Goal: Task Accomplishment & Management: Complete application form

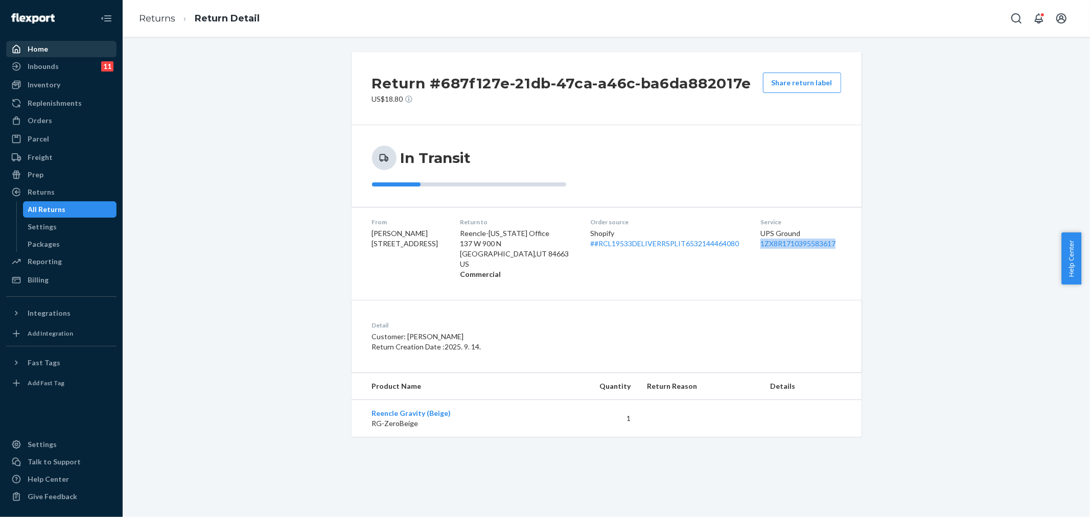
click at [45, 46] on div "Home" at bounding box center [38, 49] width 20 height 10
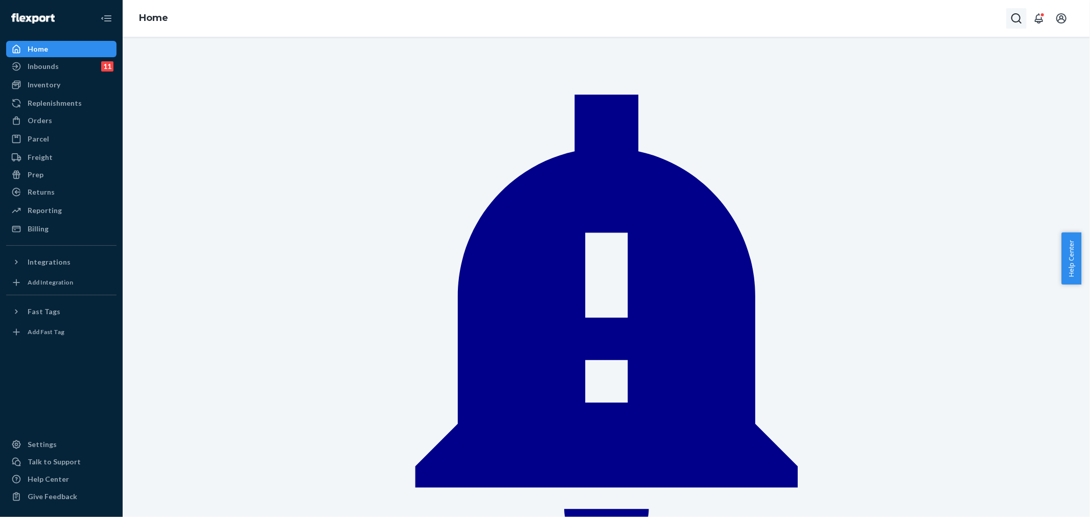
click at [1010, 10] on button "Open Search Box" at bounding box center [1016, 18] width 20 height 20
click at [954, 14] on input "Search Input" at bounding box center [966, 18] width 84 height 13
type input "[PERSON_NAME]"
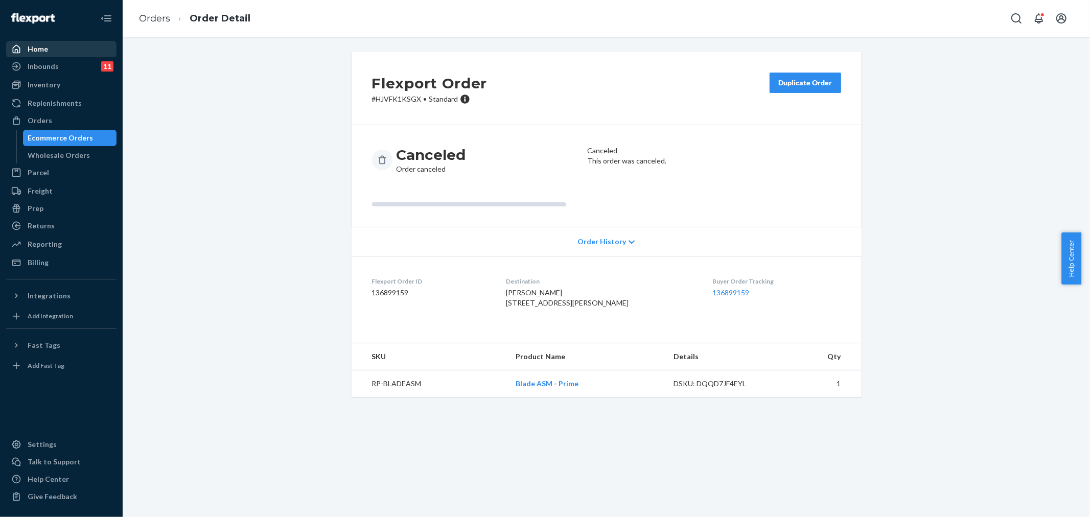
click at [42, 48] on div "Home" at bounding box center [38, 49] width 20 height 10
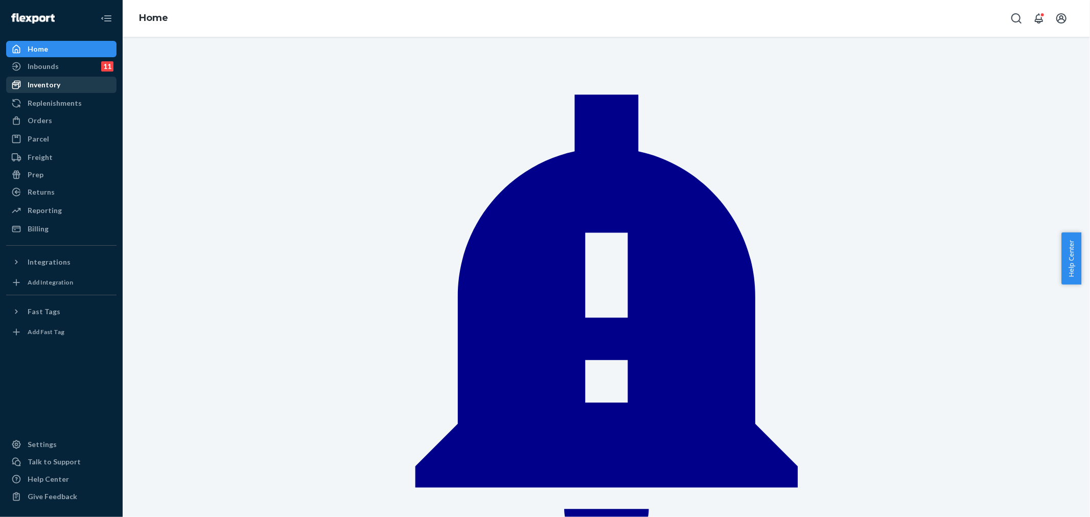
click at [44, 87] on div "Inventory" at bounding box center [44, 85] width 33 height 10
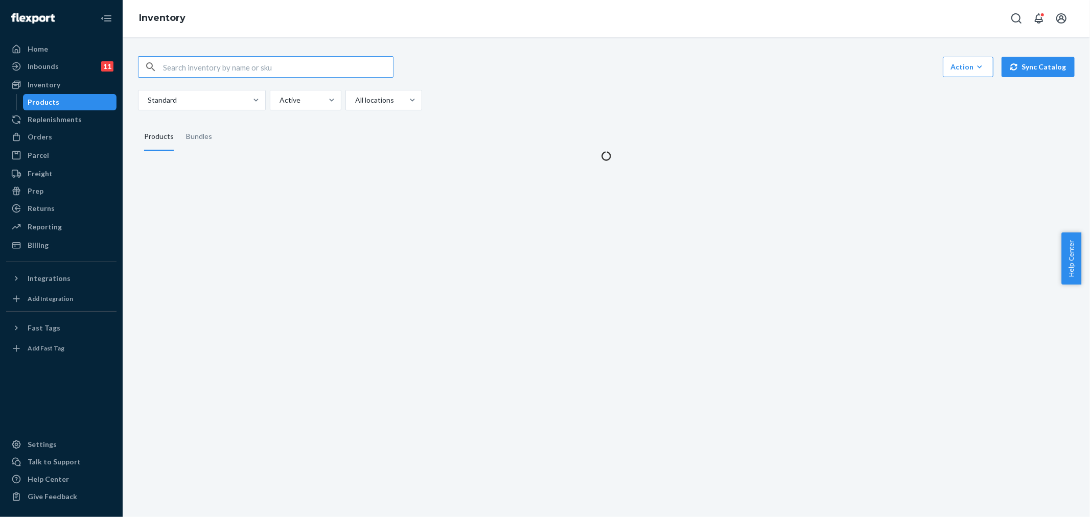
click at [230, 72] on input "text" at bounding box center [278, 67] width 230 height 20
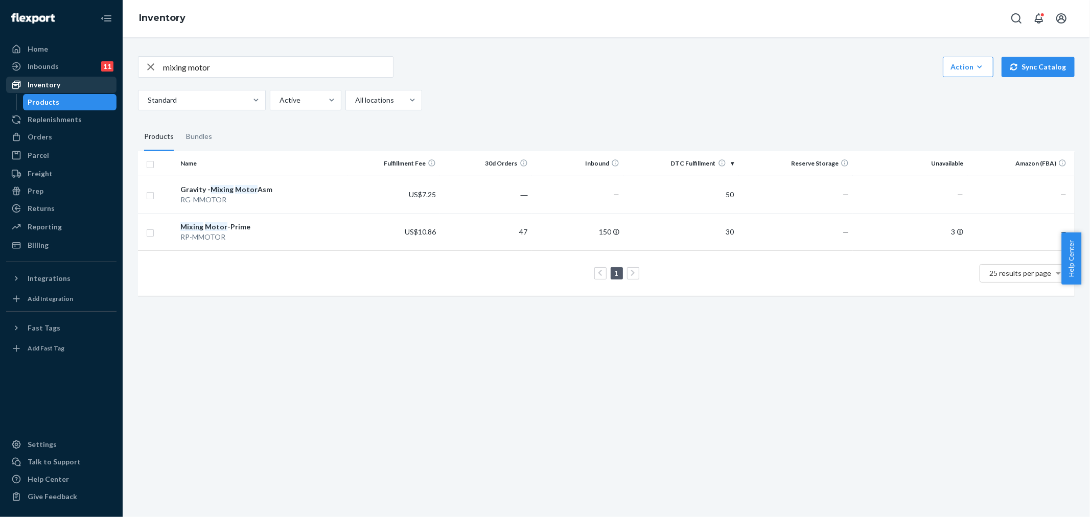
drag, startPoint x: 227, startPoint y: 68, endPoint x: 99, endPoint y: 80, distance: 129.3
click at [99, 80] on div "Home Inbounds 11 Shipping Plans Problems 11 Inventory Products Replenishments O…" at bounding box center [545, 258] width 1090 height 517
type input "blade"
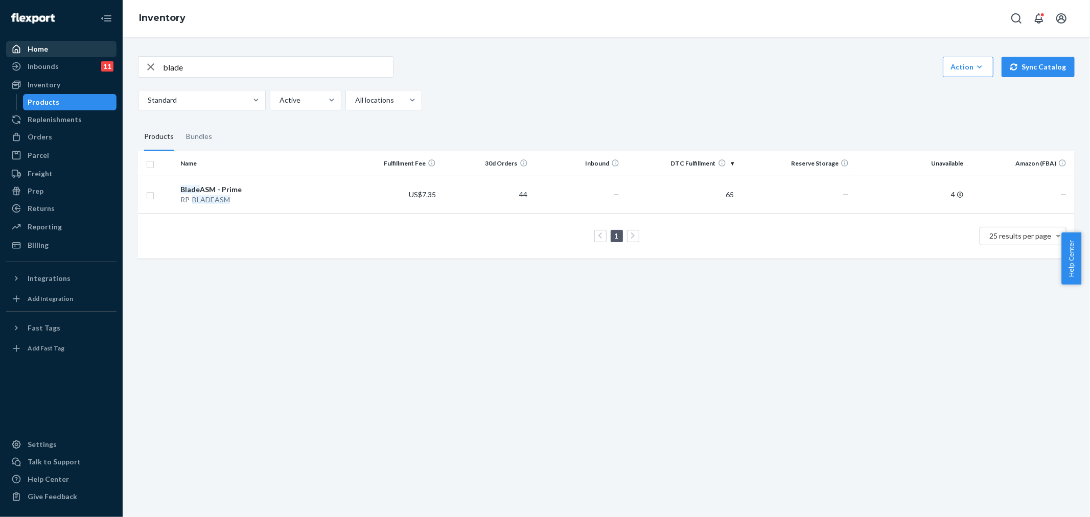
click at [46, 51] on div "Home" at bounding box center [61, 49] width 108 height 14
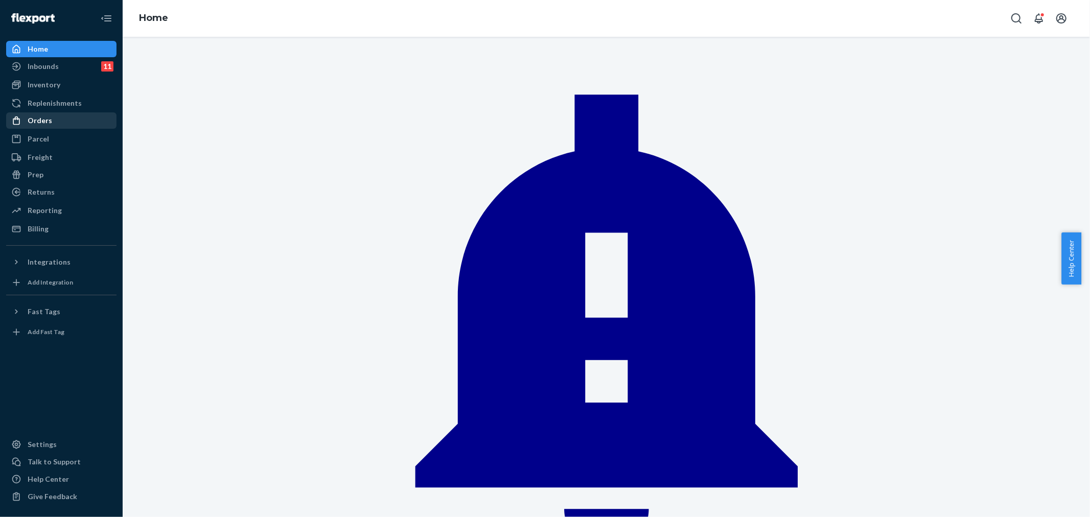
click at [44, 124] on div "Orders" at bounding box center [40, 120] width 25 height 10
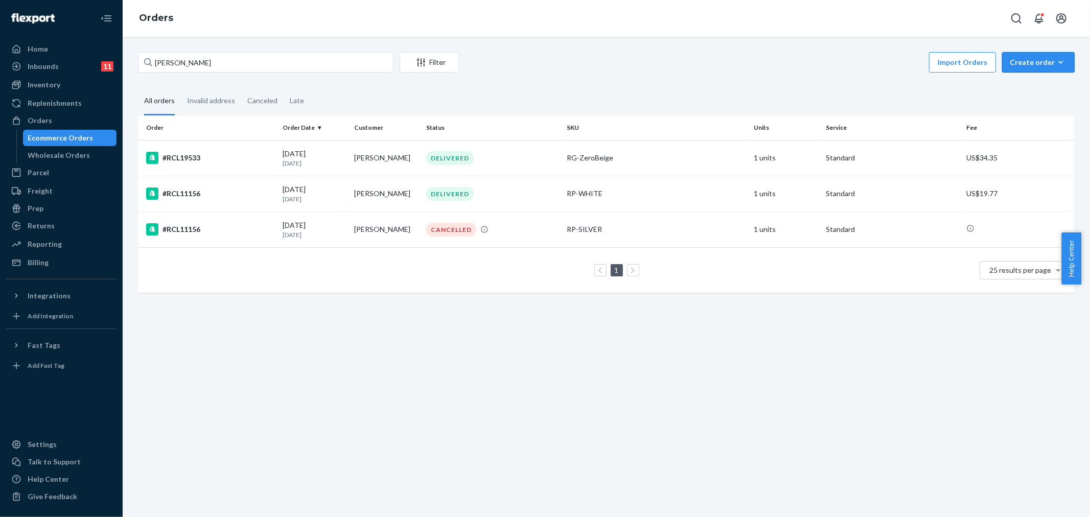
click at [1032, 63] on div "Create order" at bounding box center [1037, 62] width 57 height 10
click at [1023, 78] on span "Ecommerce order" at bounding box center [1011, 74] width 56 height 7
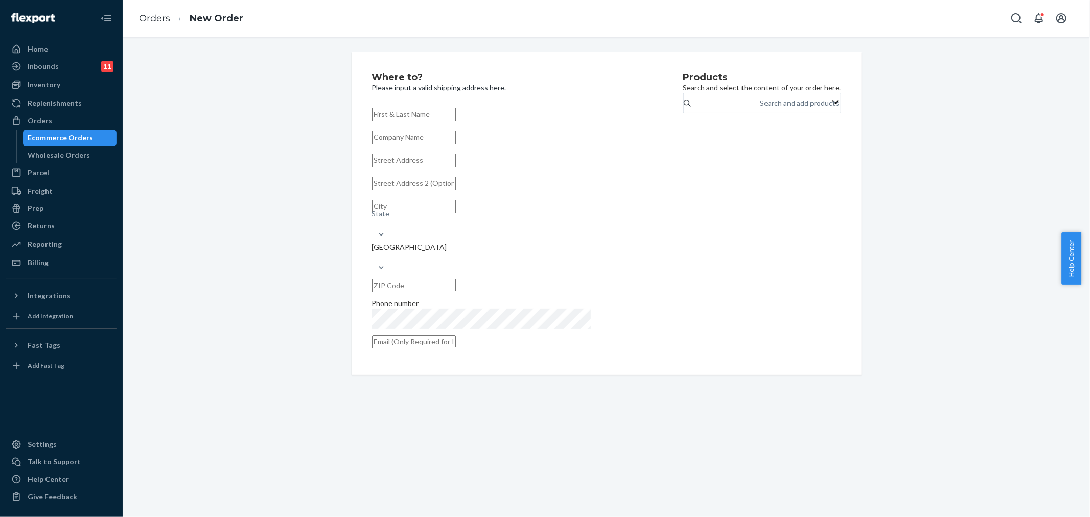
click at [389, 118] on input "text" at bounding box center [414, 114] width 84 height 13
paste input "[PERSON_NAME]"
type input "[PERSON_NAME]"
click at [394, 144] on input "text" at bounding box center [414, 137] width 84 height 13
paste input "[PERSON_NAME]"
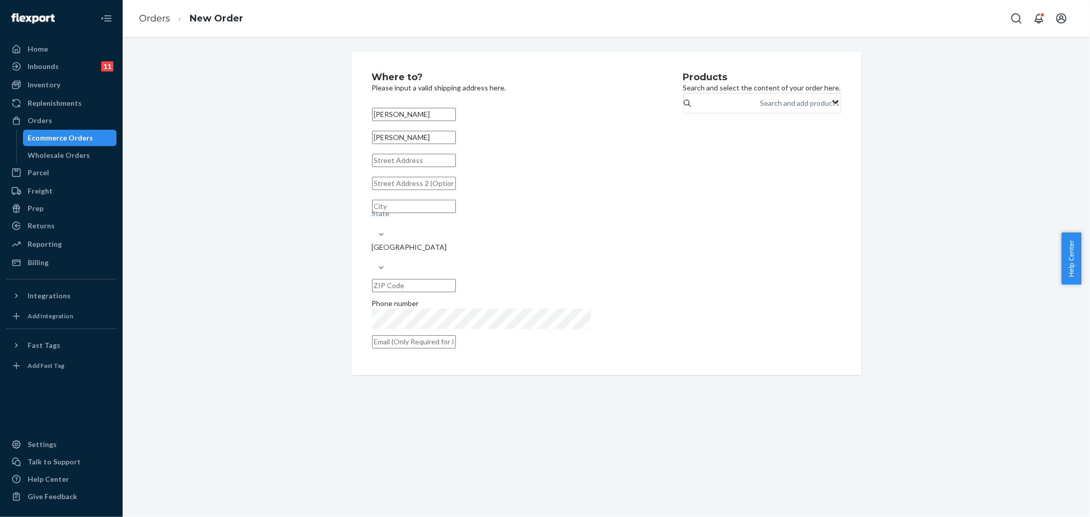
type input "[PERSON_NAME]"
click at [62, 46] on div "Home" at bounding box center [61, 49] width 108 height 14
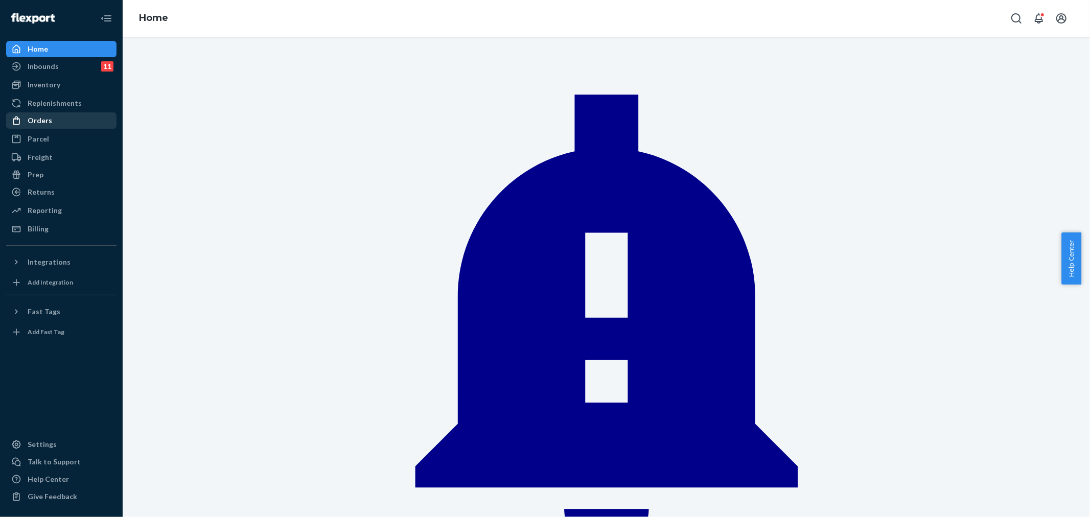
click at [67, 120] on div "Orders" at bounding box center [61, 120] width 108 height 14
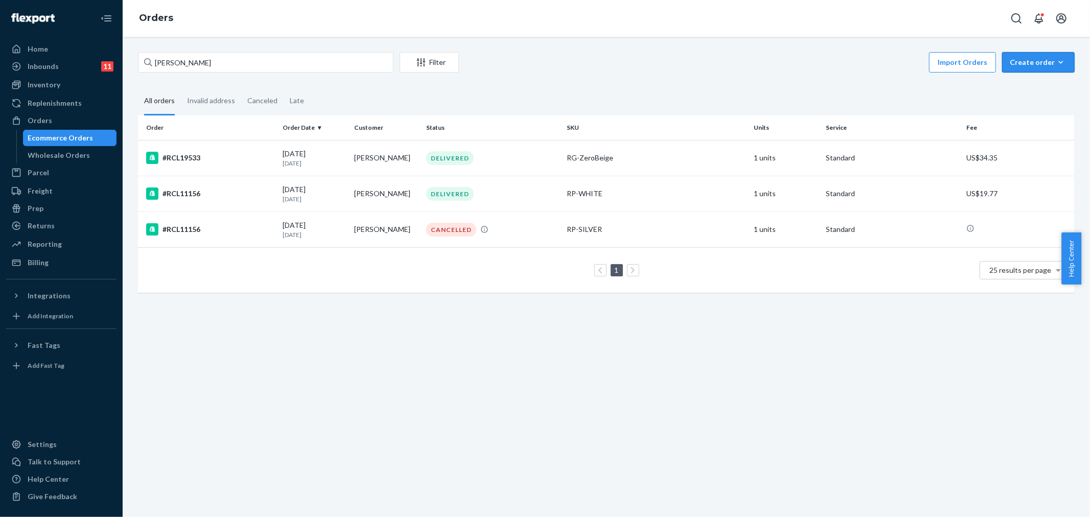
click at [1008, 52] on button "Create order Ecommerce order Removal order" at bounding box center [1038, 62] width 73 height 20
click at [1022, 78] on span "Ecommerce order" at bounding box center [1011, 74] width 56 height 7
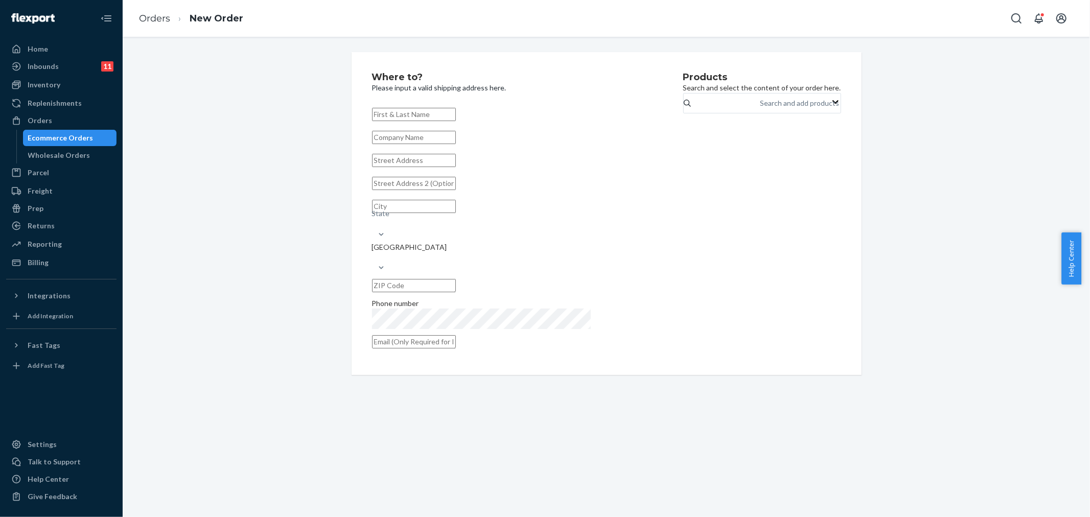
paste input "[PERSON_NAME]"
type input "[PERSON_NAME]"
click at [384, 144] on input "text" at bounding box center [414, 137] width 84 height 13
paste input "[PERSON_NAME]"
type input "[PERSON_NAME]"
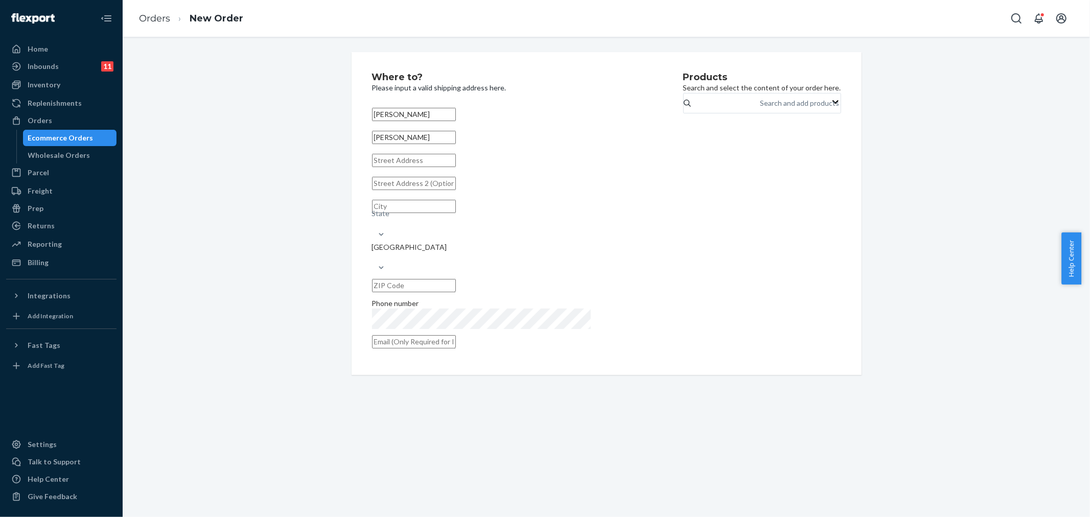
click at [391, 167] on input "text" at bounding box center [414, 160] width 84 height 13
paste input "[STREET_ADDRESS][PERSON_NAME]"
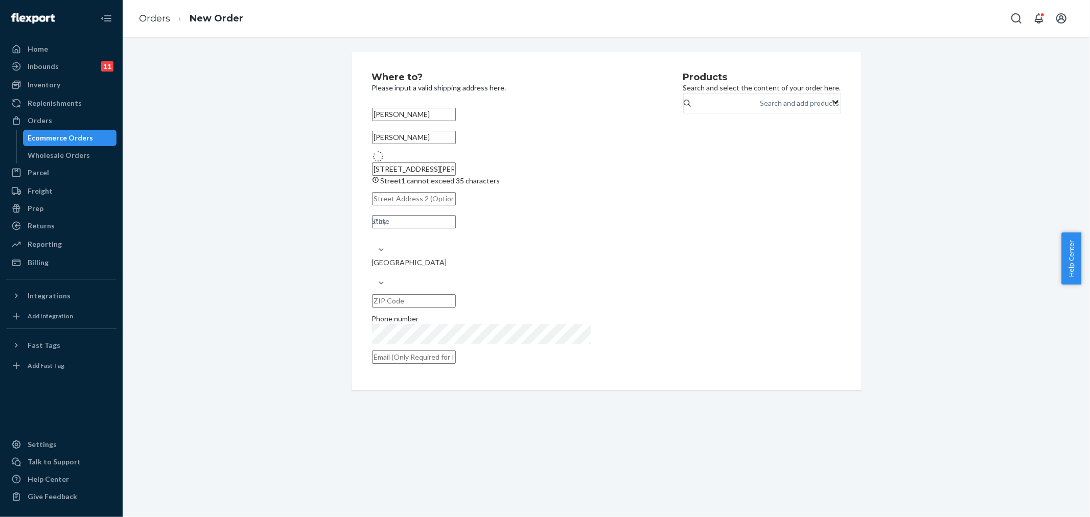
type input "[STREET_ADDRESS][PERSON_NAME]"
type input "Clovis"
type input "93619"
click at [457, 341] on div "Where to? Please input a valid shipping address here. [PERSON_NAME] [PERSON_NAM…" at bounding box center [527, 219] width 311 height 292
click at [441, 345] on input "text" at bounding box center [414, 351] width 84 height 13
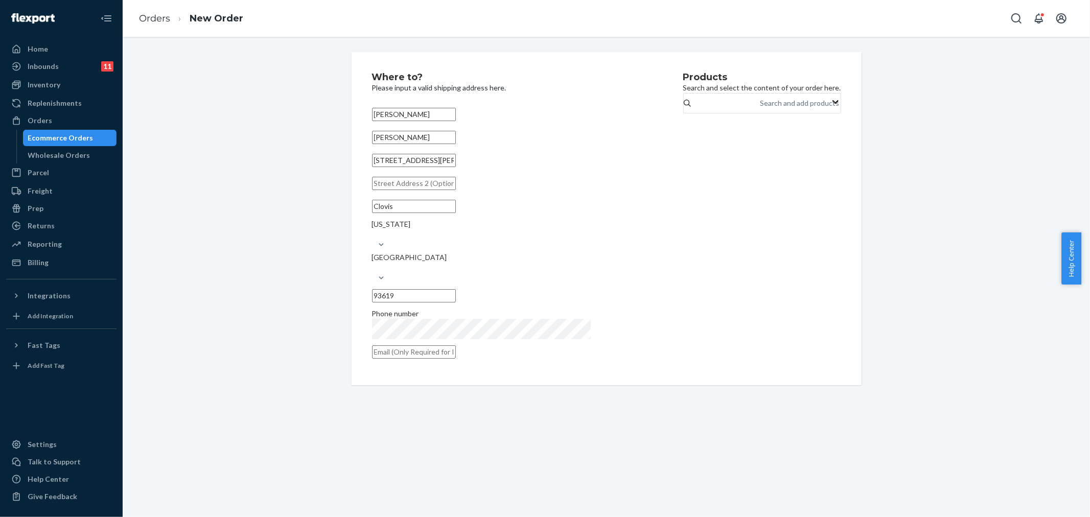
paste input "[PERSON_NAME][EMAIL_ADDRESS][PERSON_NAME][DOMAIN_NAME]"
type input "[PERSON_NAME][EMAIL_ADDRESS][PERSON_NAME][DOMAIN_NAME]"
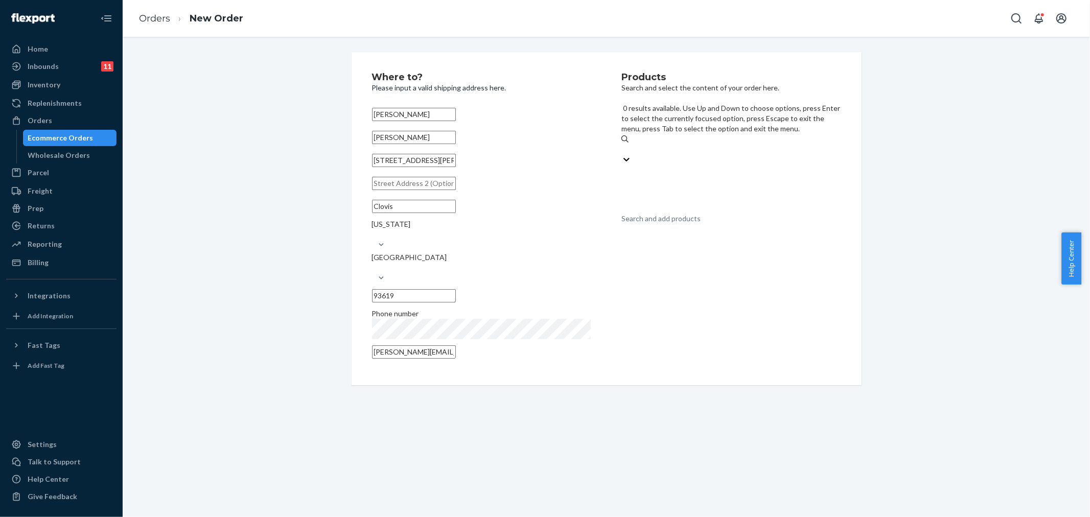
click at [678, 214] on div "Search and add products" at bounding box center [660, 219] width 79 height 10
click at [622, 144] on input "0 results available. Use Up and Down to choose options, press Enter to select t…" at bounding box center [621, 149] width 1 height 10
type input "mixing mo"
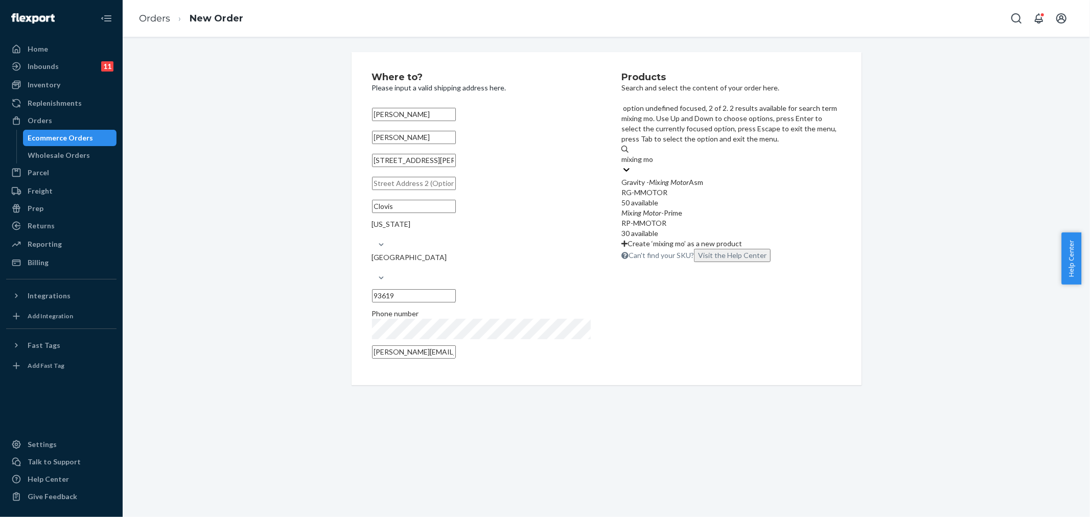
click at [675, 218] on div "RP-MMOTOR" at bounding box center [730, 223] width 219 height 10
click at [654, 164] on input "mixing mo" at bounding box center [637, 159] width 33 height 10
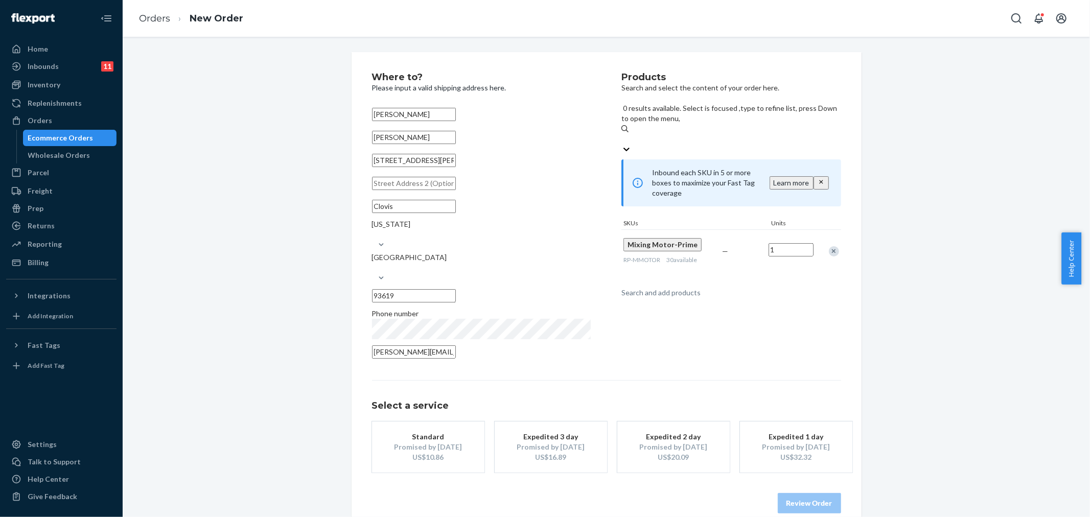
click at [410, 452] on div "US$10.86" at bounding box center [428, 457] width 82 height 10
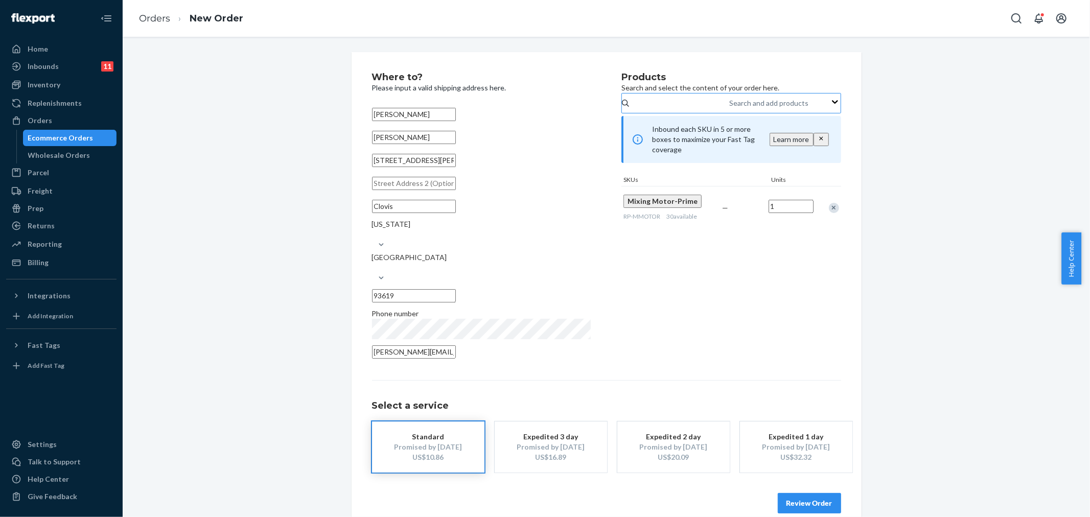
click at [804, 493] on button "Review Order" at bounding box center [808, 503] width 63 height 20
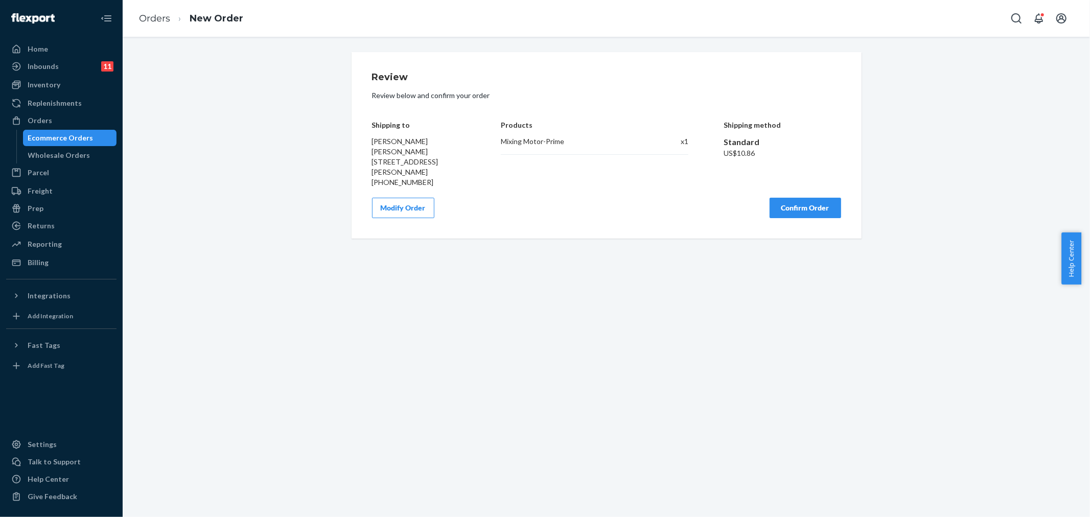
click at [773, 198] on button "Confirm Order" at bounding box center [805, 208] width 72 height 20
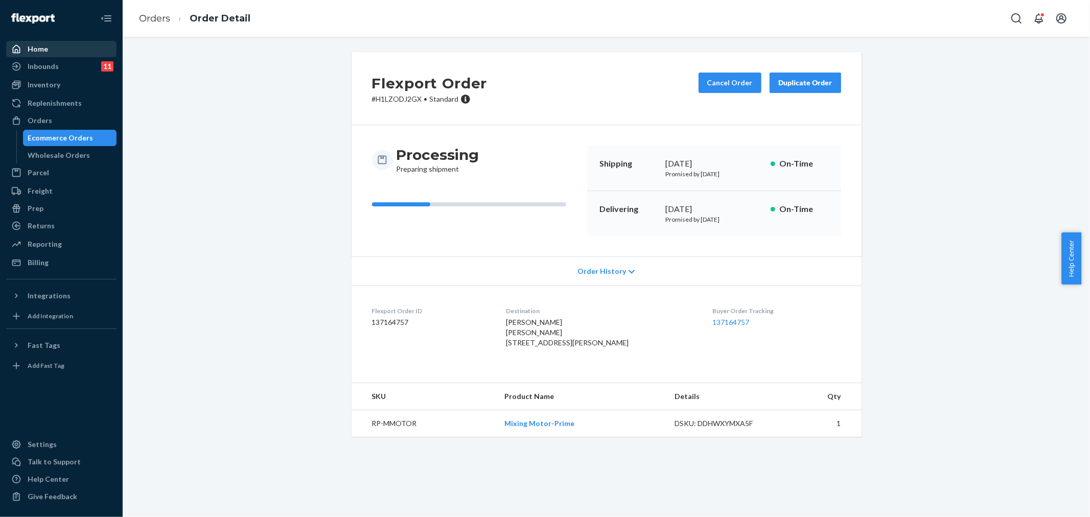
click at [50, 48] on div "Home" at bounding box center [61, 49] width 108 height 14
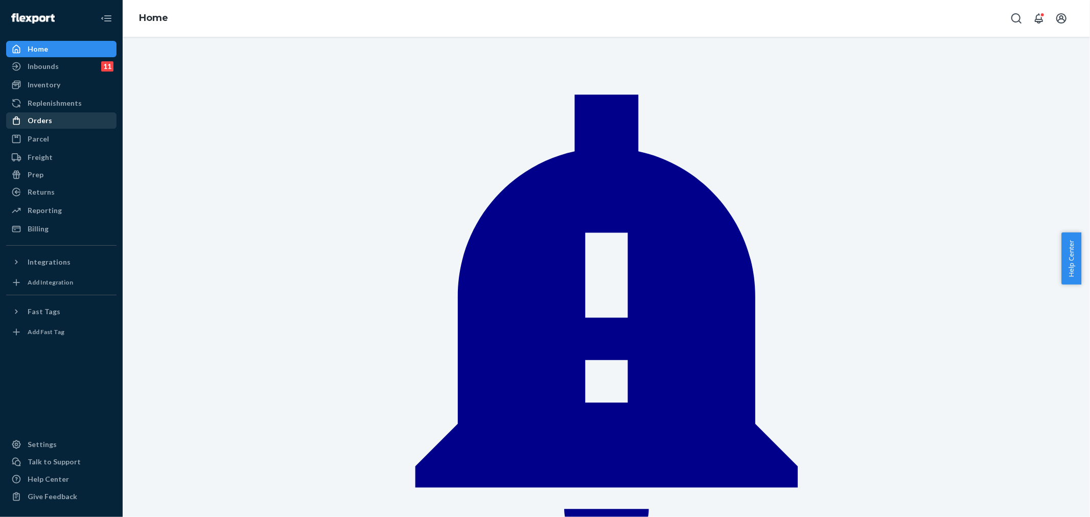
click at [48, 115] on div "Orders" at bounding box center [40, 120] width 25 height 10
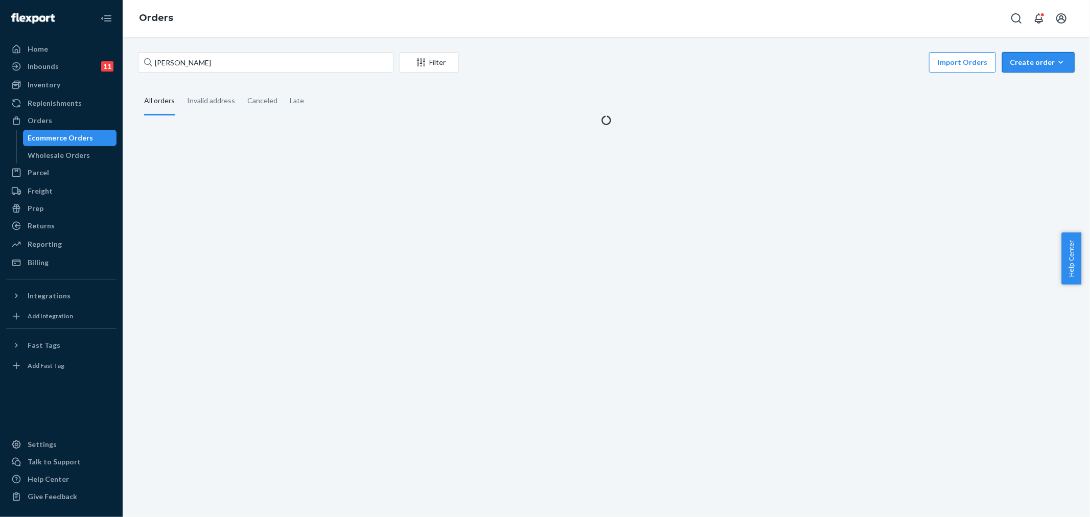
click at [1043, 68] on button "Create order Ecommerce order Removal order" at bounding box center [1038, 62] width 73 height 20
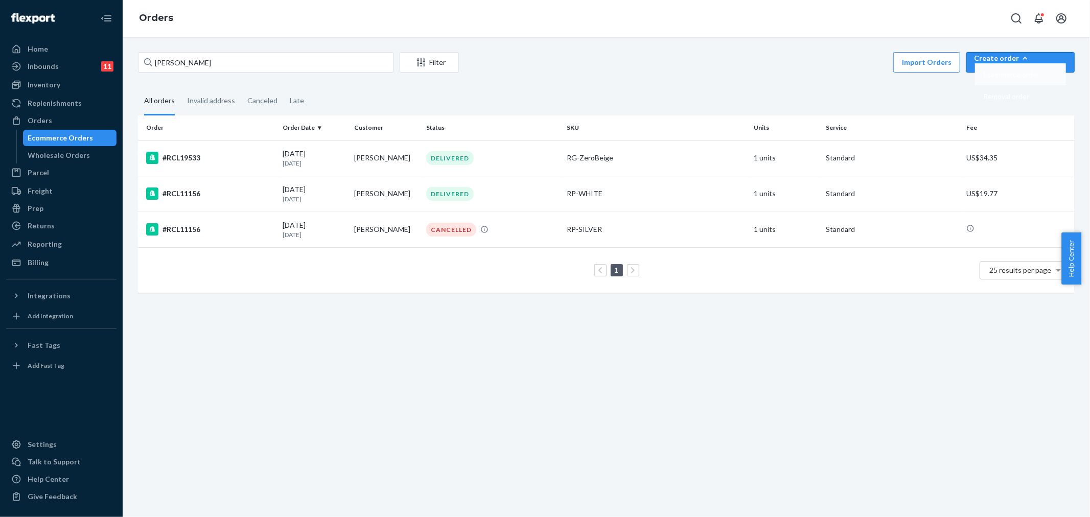
click at [1041, 81] on button "Ecommerce order" at bounding box center [1020, 74] width 91 height 22
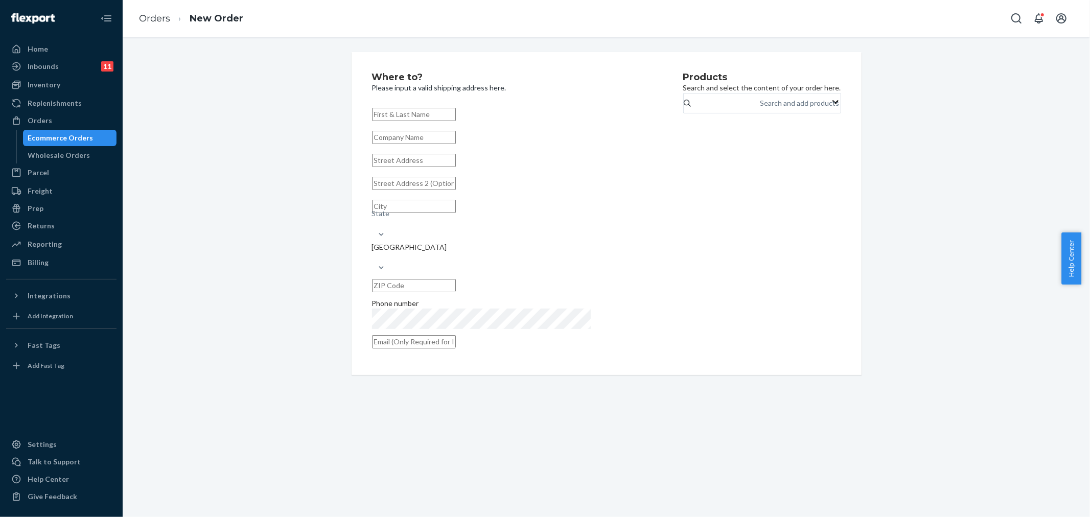
click at [409, 116] on input "text" at bounding box center [414, 114] width 84 height 13
paste input "[PERSON_NAME]"
type input "[PERSON_NAME]"
click at [413, 144] on input "text" at bounding box center [414, 137] width 84 height 13
paste input "[PERSON_NAME]"
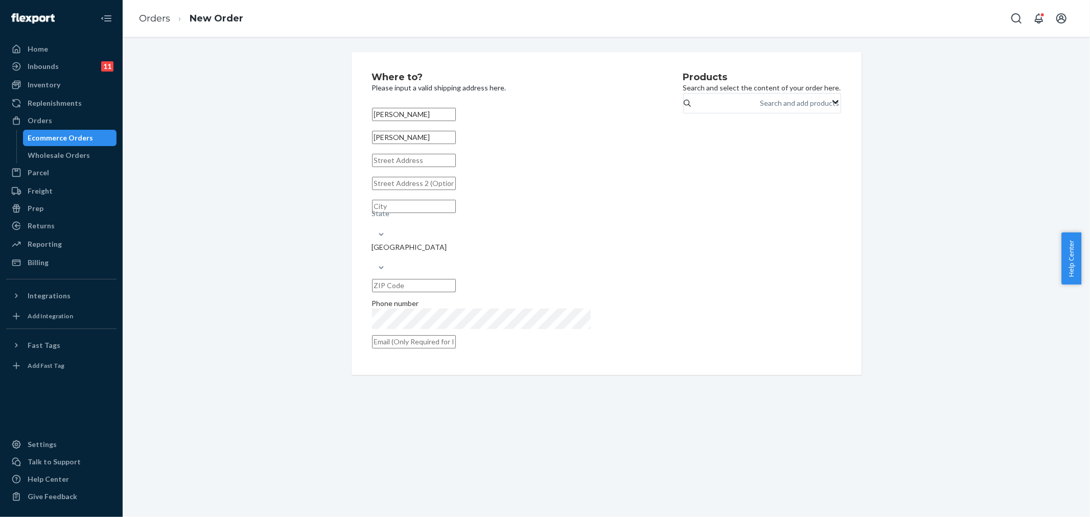
type input "[PERSON_NAME]"
click at [386, 167] on input "text" at bounding box center [414, 160] width 84 height 13
paste input "[STREET_ADDRESS]"
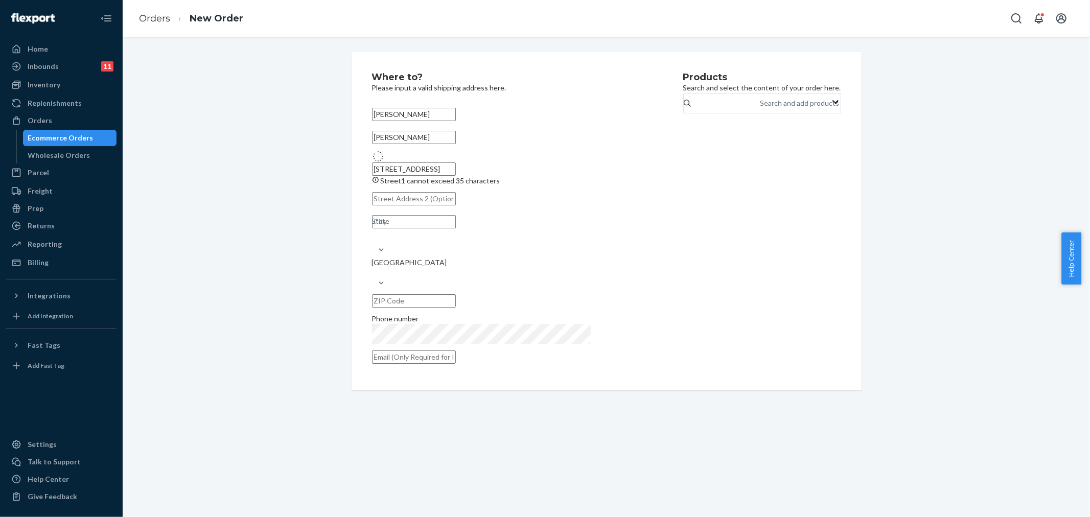
type input "[STREET_ADDRESS]"
type input "Lone Tree"
type input "80124"
click at [456, 345] on input "text" at bounding box center [414, 351] width 84 height 13
paste input "[EMAIL_ADDRESS][DOMAIN_NAME]"
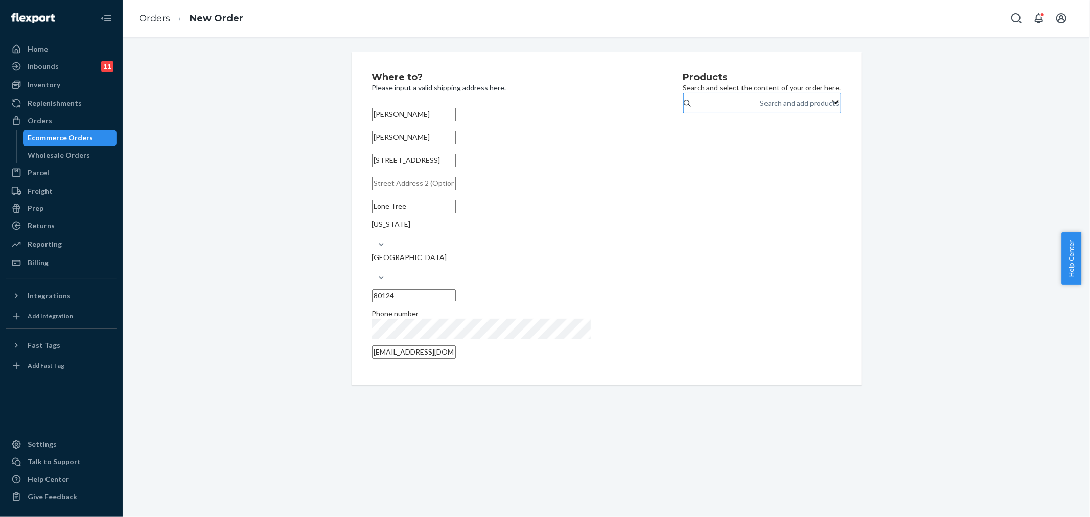
type input "[EMAIL_ADDRESS][DOMAIN_NAME]"
click at [760, 108] on div "Search and add products" at bounding box center [799, 103] width 79 height 10
click at [760, 108] on input "Search and add products" at bounding box center [760, 103] width 1 height 10
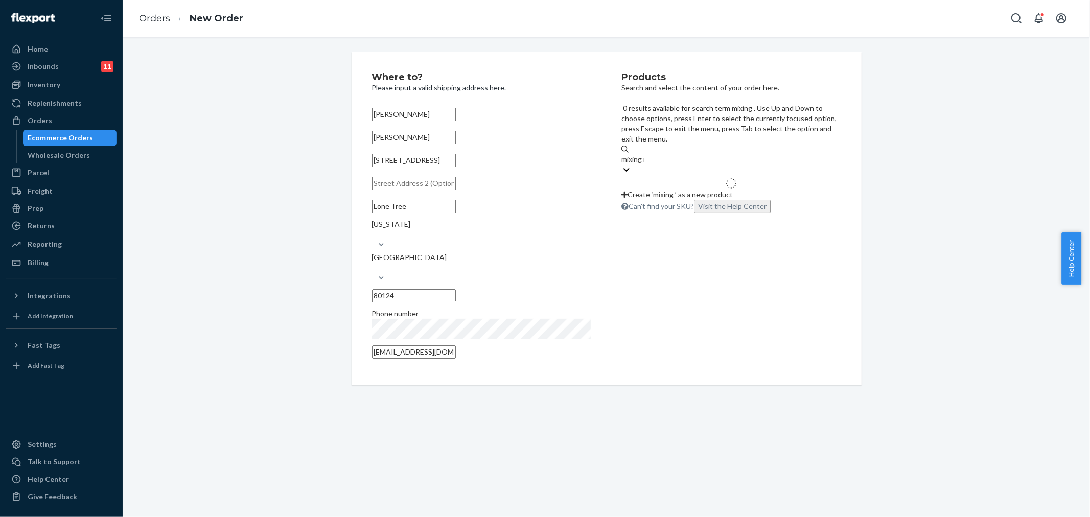
type input "mixing mo"
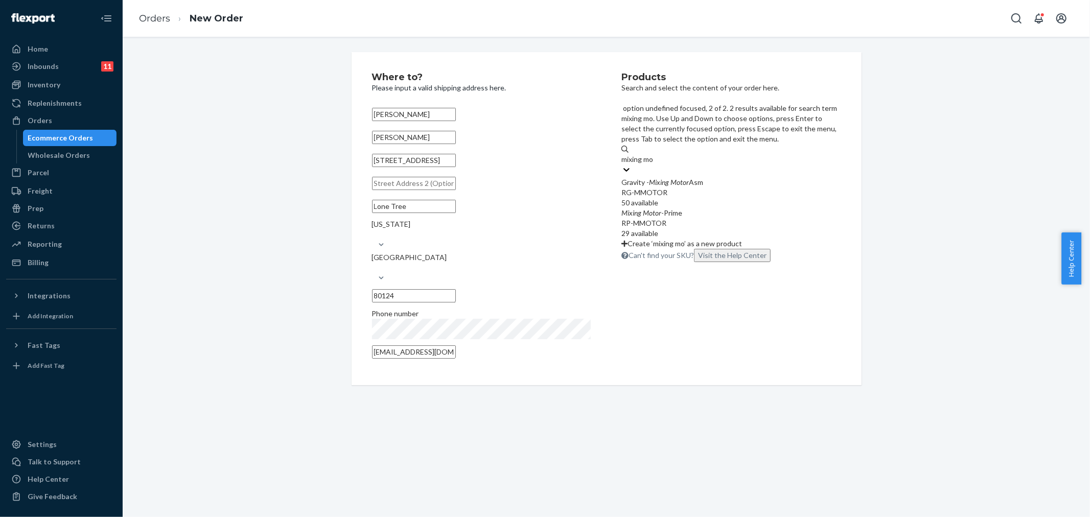
click at [673, 208] on div "Mixing Motor -Prime" at bounding box center [730, 213] width 219 height 10
click at [654, 164] on input "mixing mo" at bounding box center [637, 159] width 33 height 10
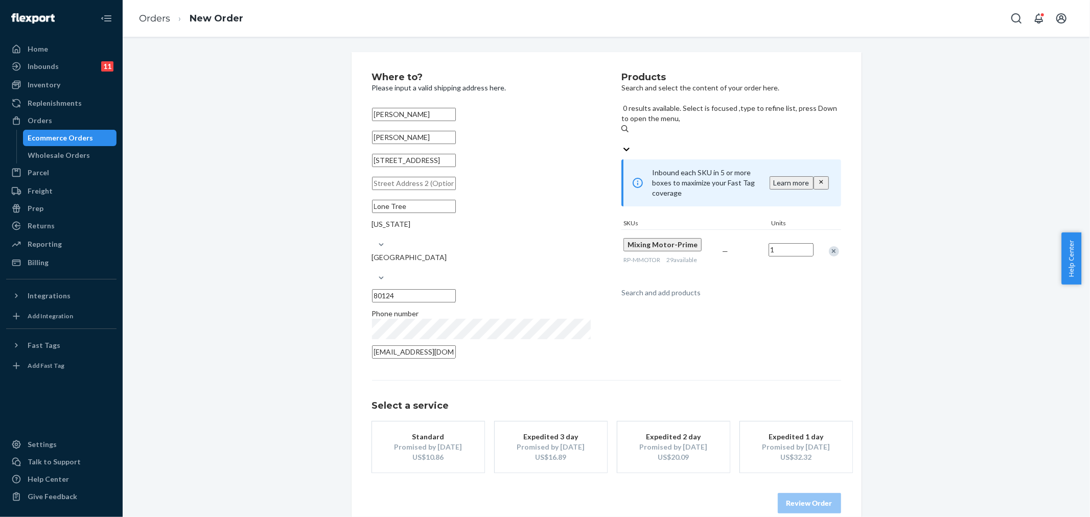
click at [458, 442] on div "Promised by [DATE]" at bounding box center [428, 447] width 82 height 10
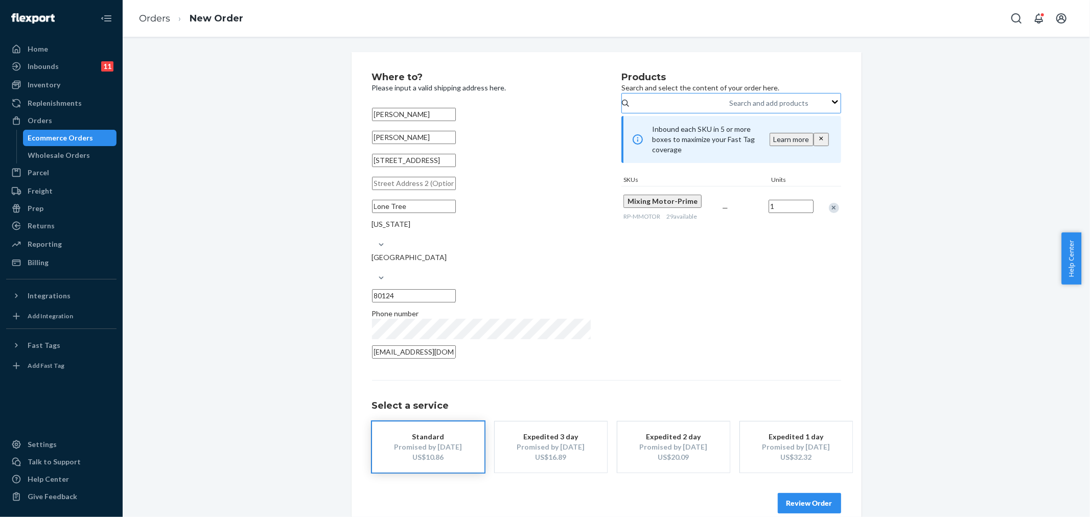
click at [787, 493] on button "Review Order" at bounding box center [808, 503] width 63 height 20
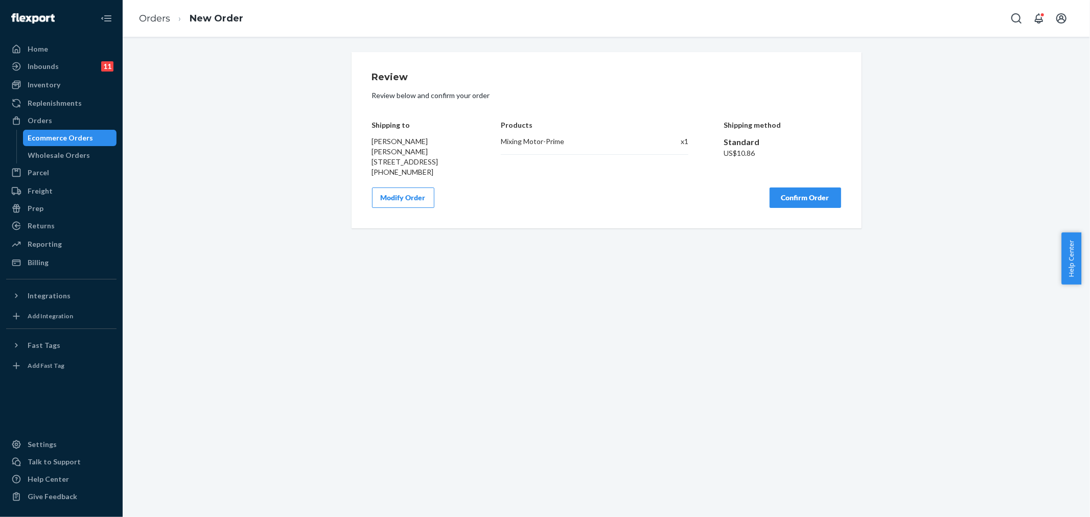
click at [413, 206] on button "Modify Order" at bounding box center [403, 197] width 62 height 20
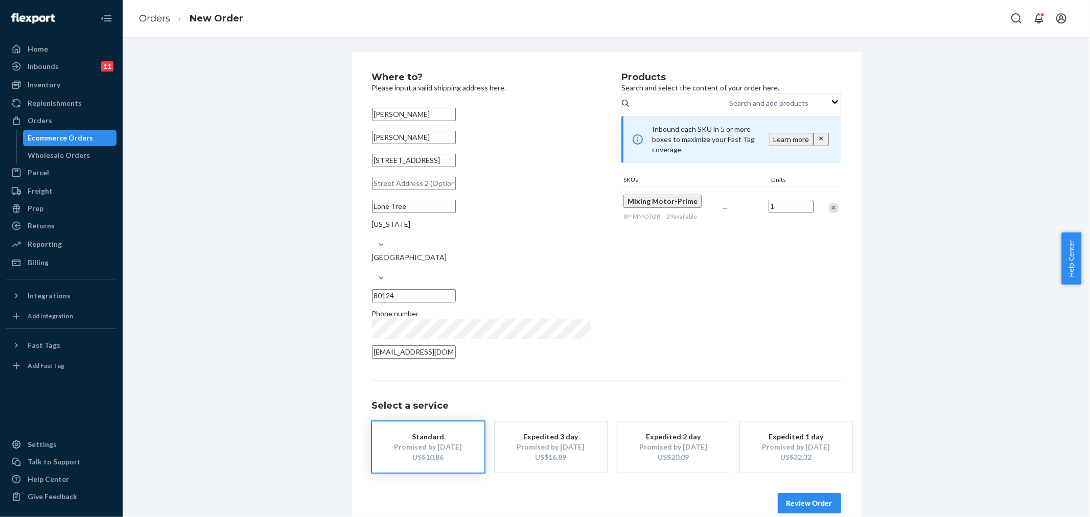
drag, startPoint x: 462, startPoint y: 173, endPoint x: 328, endPoint y: 173, distance: 133.8
click at [328, 173] on div "Where to? Please input a valid shipping address here. [PERSON_NAME] [PERSON_NAM…" at bounding box center [606, 293] width 952 height 482
paste input "[GEOGRAPHIC_DATA]"
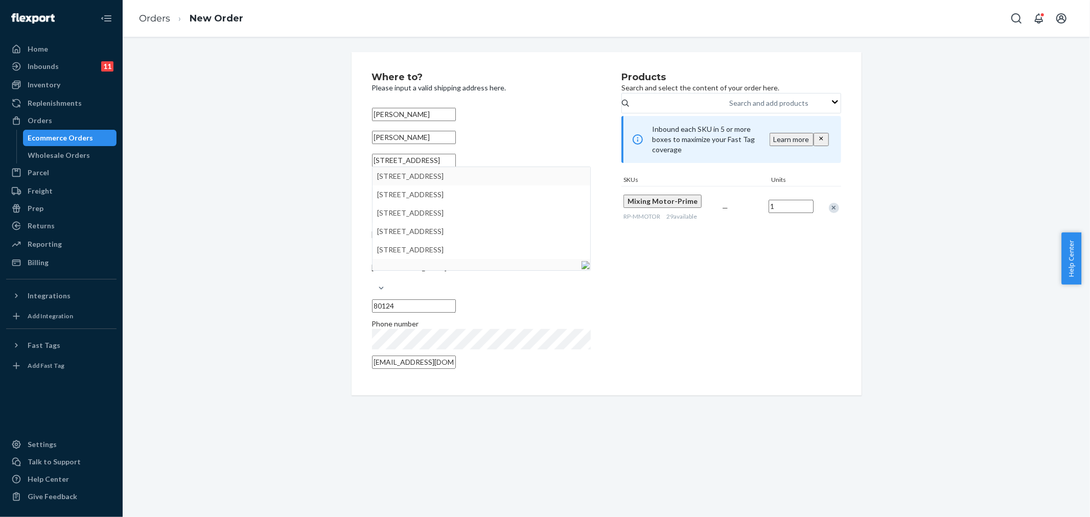
type input "[STREET_ADDRESS]"
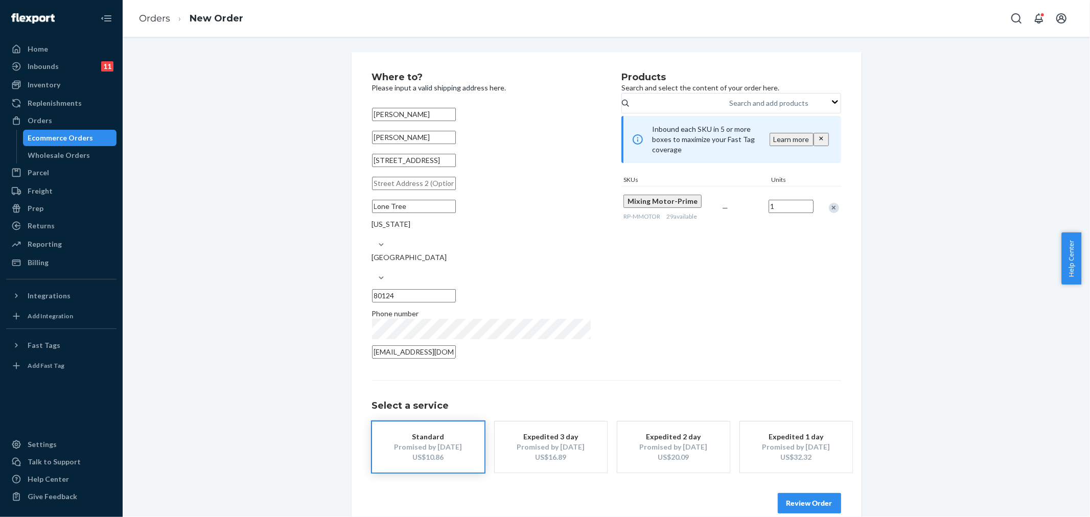
click at [798, 493] on button "Review Order" at bounding box center [808, 503] width 63 height 20
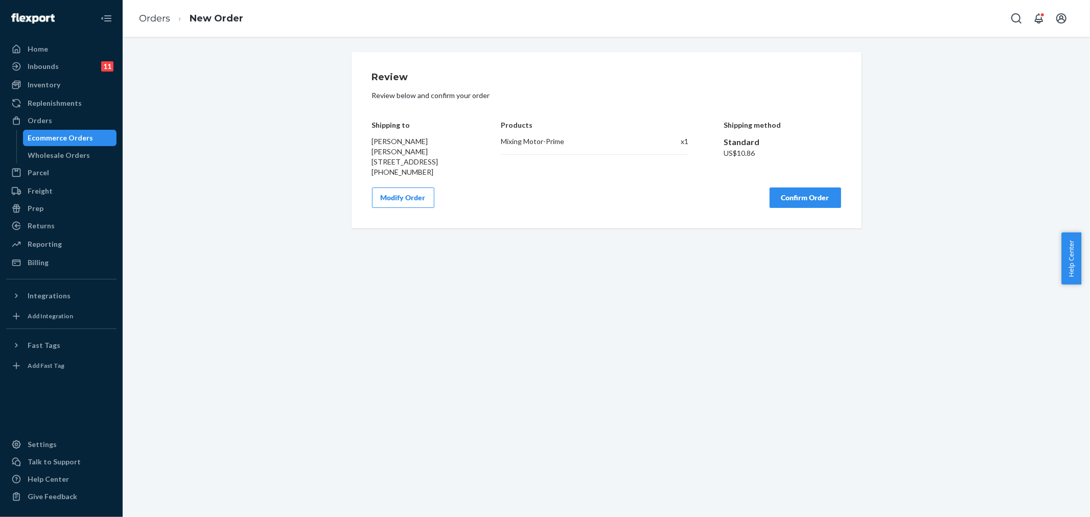
drag, startPoint x: 433, startPoint y: 174, endPoint x: 355, endPoint y: 165, distance: 79.1
click at [355, 165] on div "Review Review below and confirm your order Shipping to [PERSON_NAME] [PERSON_NA…" at bounding box center [606, 140] width 510 height 176
copy span "[STREET_ADDRESS]"
click at [512, 241] on div "Review Review below and confirm your order Shipping to [PERSON_NAME] [PERSON_NA…" at bounding box center [606, 277] width 967 height 480
click at [421, 157] on span "[PERSON_NAME] [PERSON_NAME] [STREET_ADDRESS]" at bounding box center [405, 151] width 66 height 29
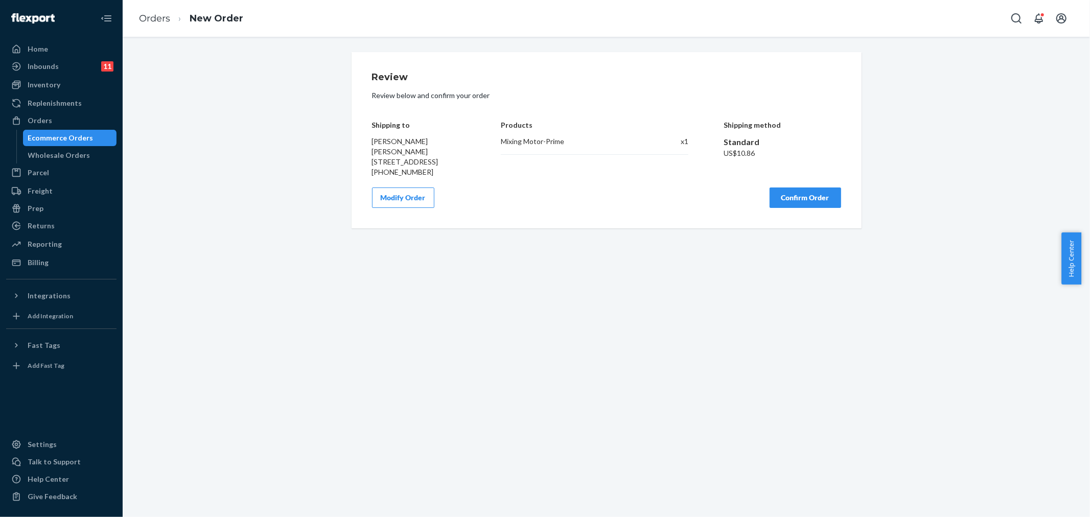
click at [772, 206] on button "Confirm Order" at bounding box center [805, 197] width 72 height 20
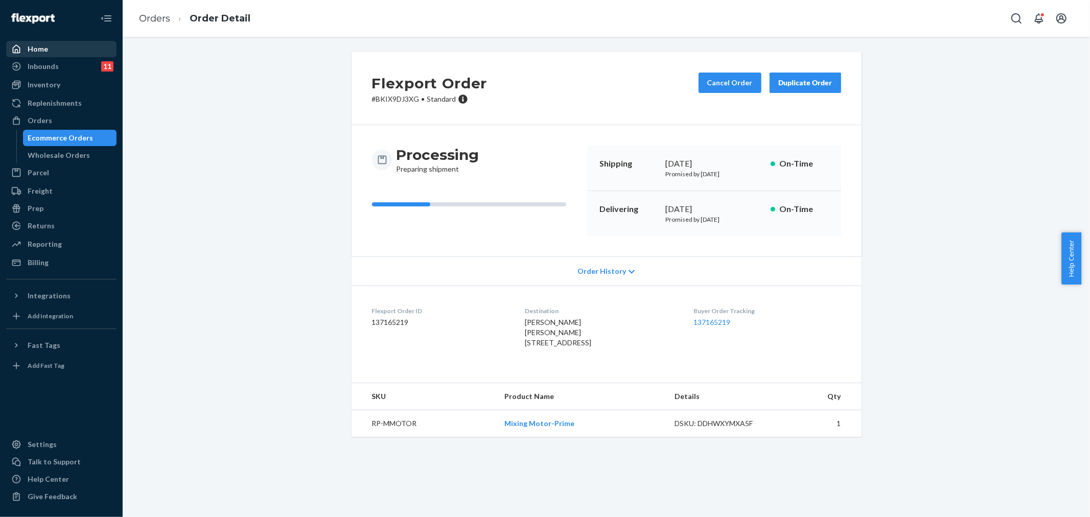
click at [52, 44] on div "Home" at bounding box center [61, 49] width 108 height 14
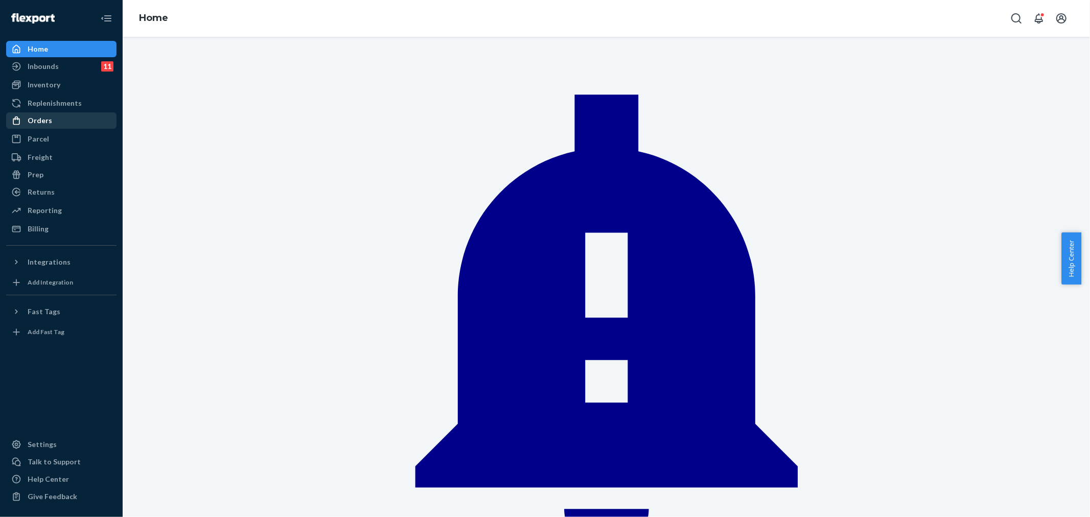
click at [69, 123] on div "Orders" at bounding box center [61, 120] width 108 height 14
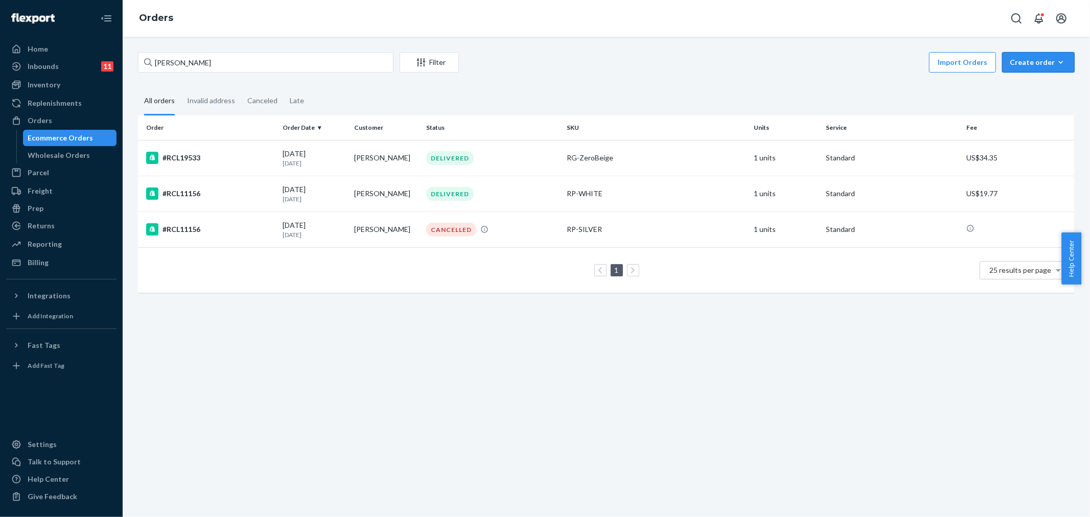
click at [1030, 62] on div "Create order" at bounding box center [1037, 62] width 57 height 10
click at [1030, 78] on span "Ecommerce order" at bounding box center [1011, 74] width 56 height 7
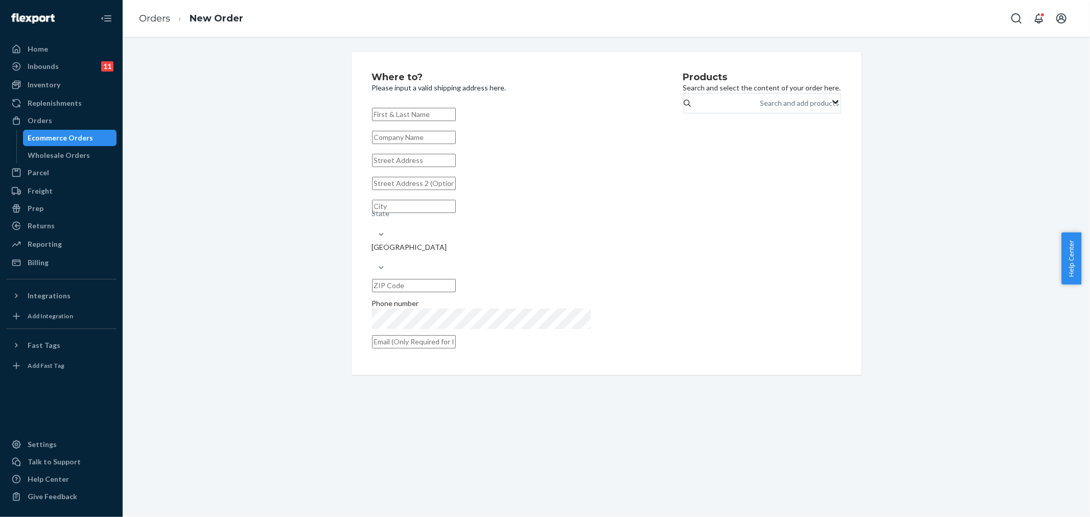
click at [387, 120] on input "text" at bounding box center [414, 114] width 84 height 13
paste input "[PERSON_NAME]"
type input "[PERSON_NAME]"
click at [402, 144] on input "text" at bounding box center [414, 137] width 84 height 13
paste input "[PERSON_NAME]"
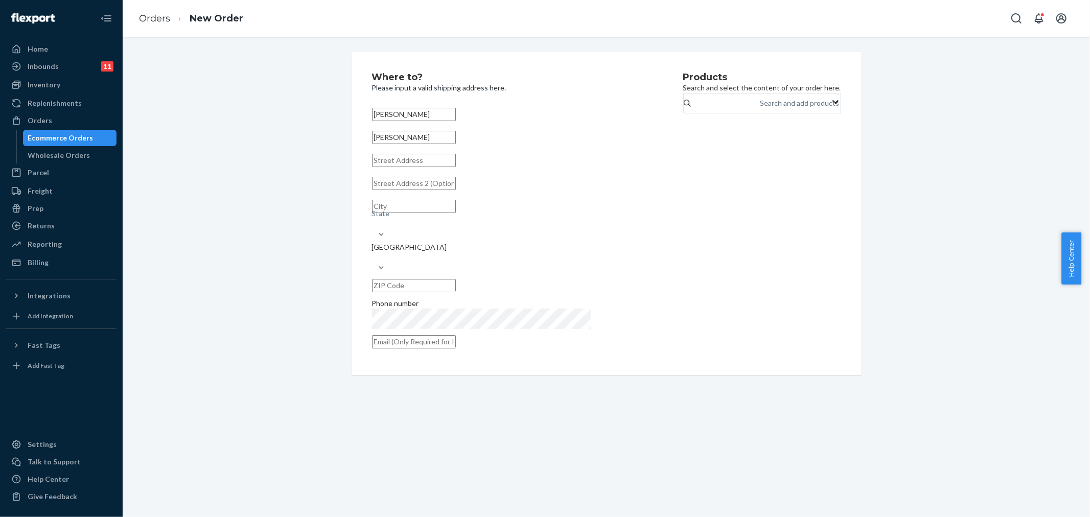
type input "[PERSON_NAME]"
click at [391, 167] on input "text" at bounding box center [414, 160] width 84 height 13
paste input "[STREET_ADDRESS]"
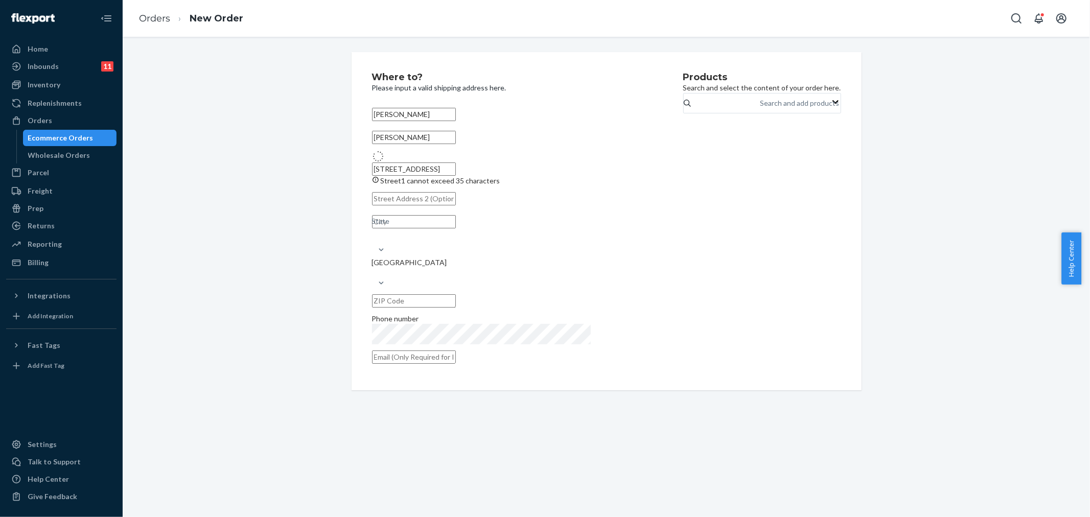
type input "[STREET_ADDRESS]"
type input "Plantation"
type input "33317"
click at [454, 345] on input "text" at bounding box center [414, 351] width 84 height 13
paste input "[PERSON_NAME][EMAIL_ADDRESS][DOMAIN_NAME]"
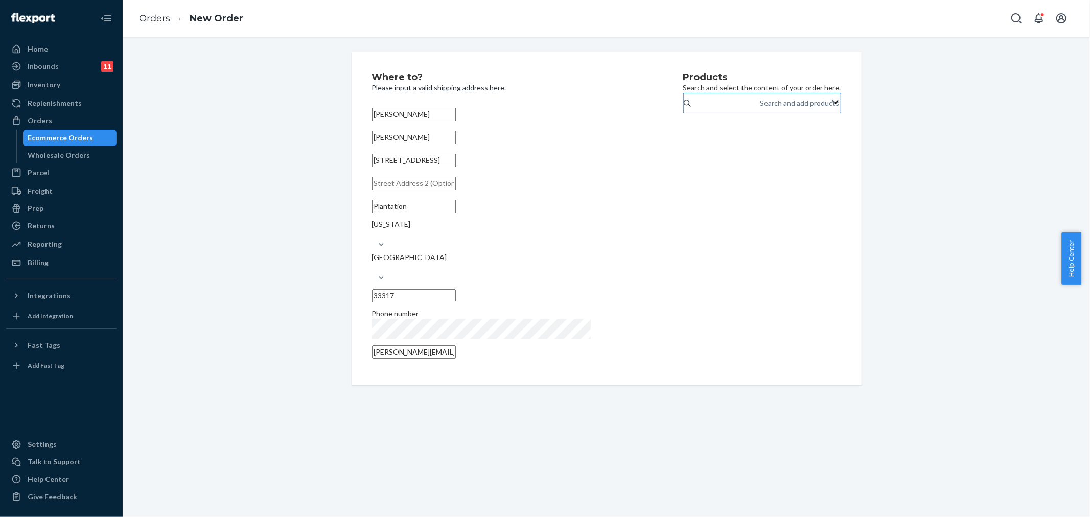
type input "[PERSON_NAME][EMAIL_ADDRESS][DOMAIN_NAME]"
click at [760, 106] on div "Search and add products" at bounding box center [799, 103] width 79 height 10
click at [760, 106] on input "Search and add products" at bounding box center [760, 103] width 1 height 10
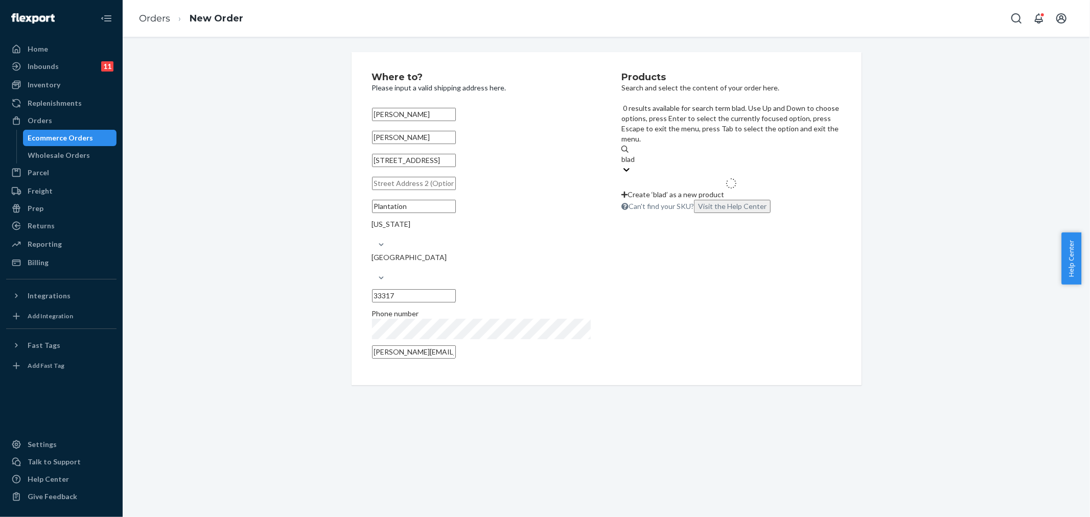
type input "blade"
click at [669, 177] on div "Blade ASM - Prime" at bounding box center [730, 182] width 219 height 10
click at [640, 154] on input "blade" at bounding box center [630, 159] width 18 height 10
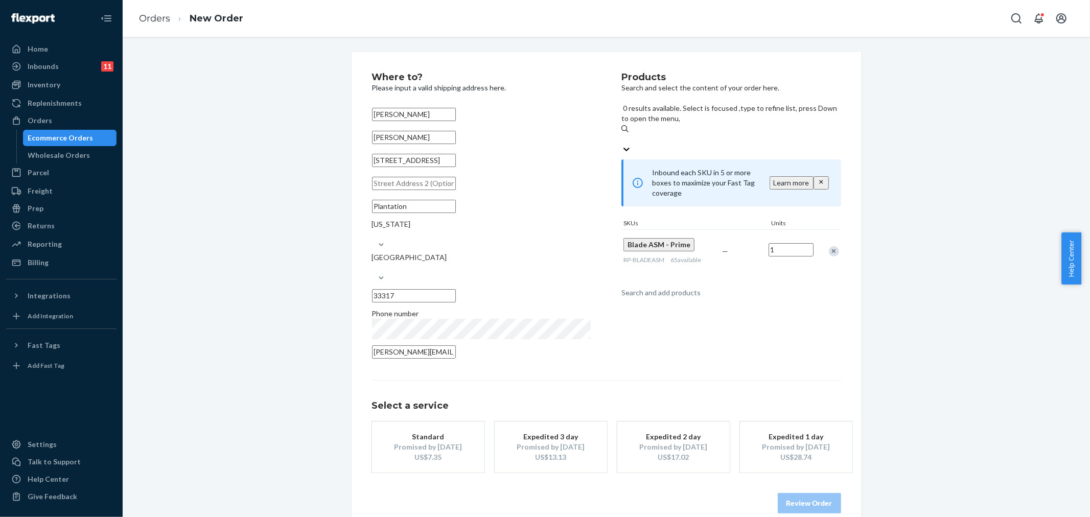
click at [426, 452] on div "US$7.35" at bounding box center [428, 457] width 82 height 10
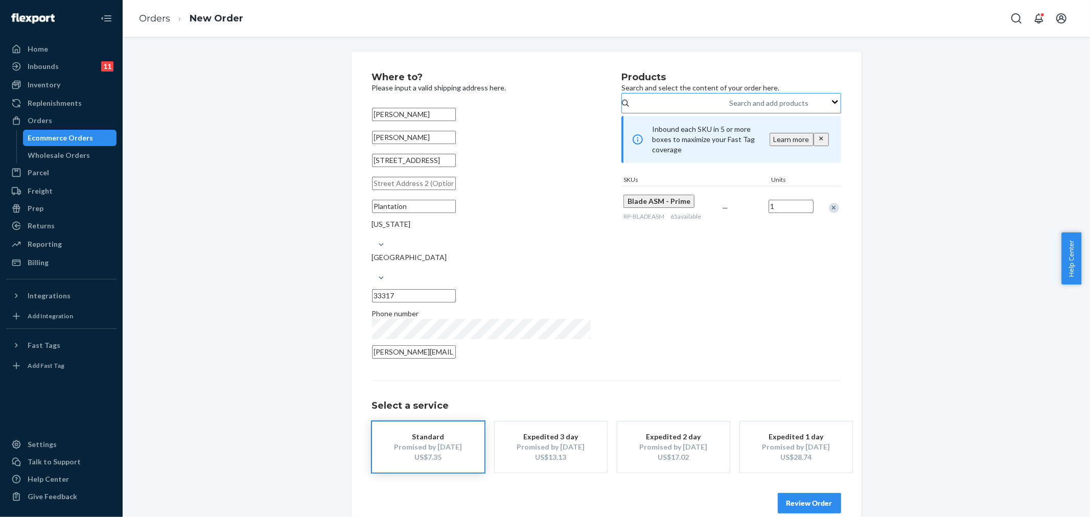
click at [785, 493] on button "Review Order" at bounding box center [808, 503] width 63 height 20
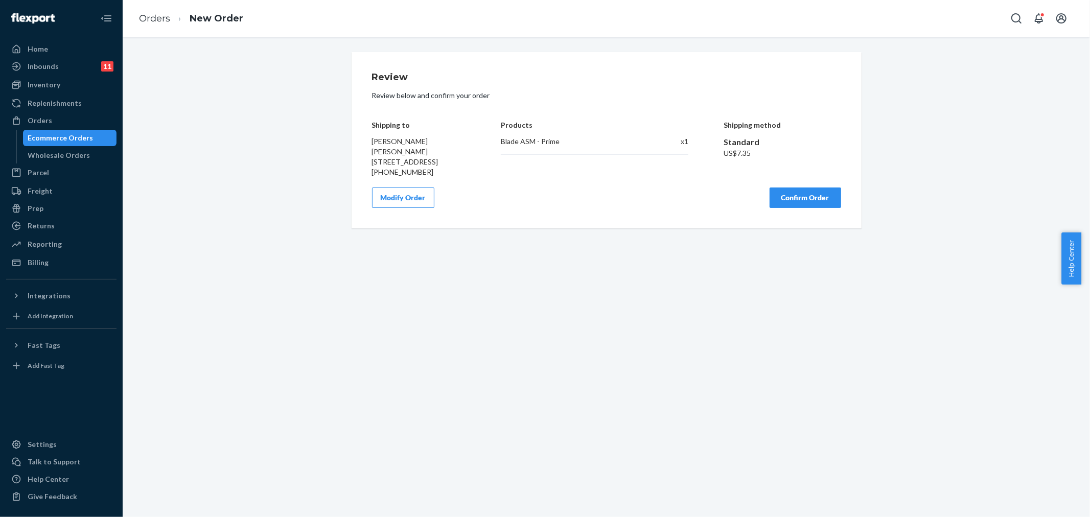
click at [789, 205] on button "Confirm Order" at bounding box center [805, 197] width 72 height 20
